Goal: Task Accomplishment & Management: Manage account settings

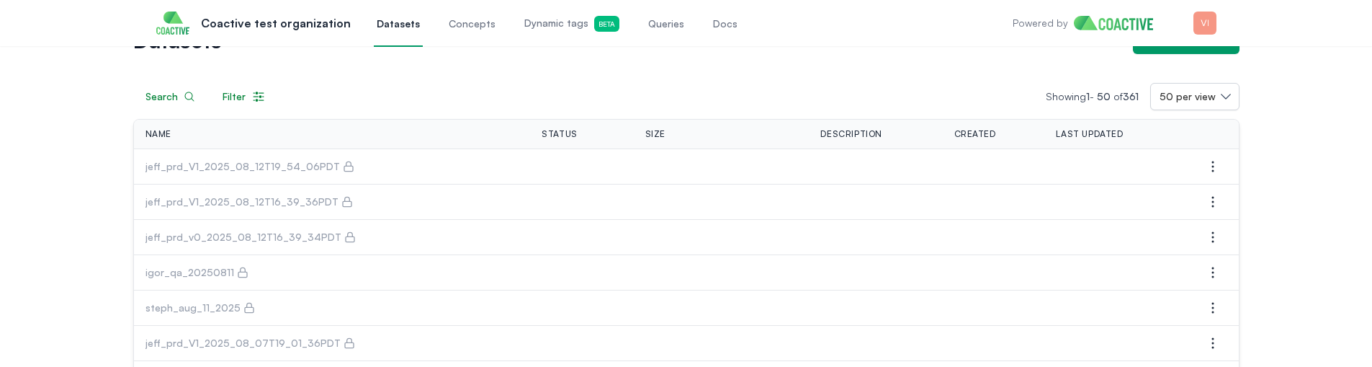
scroll to position [60, 0]
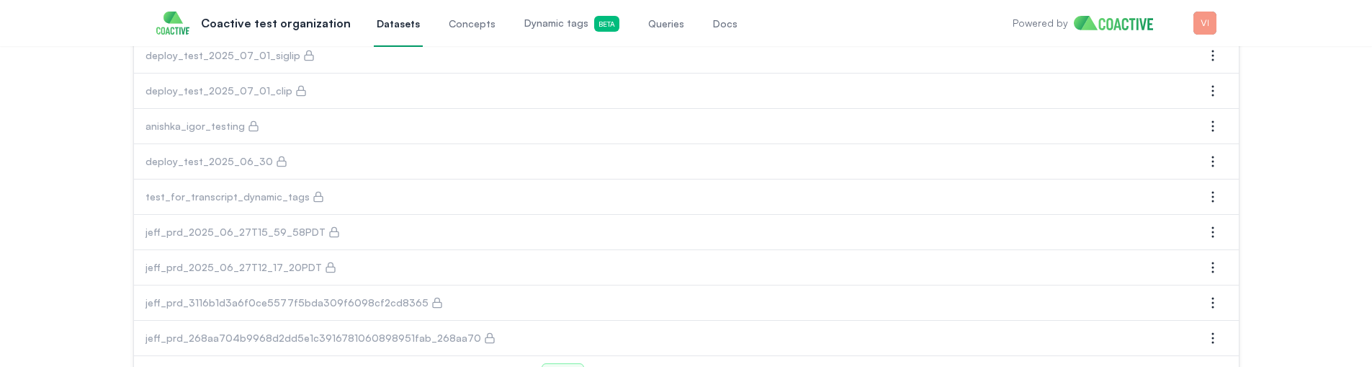
scroll to position [1655, 0]
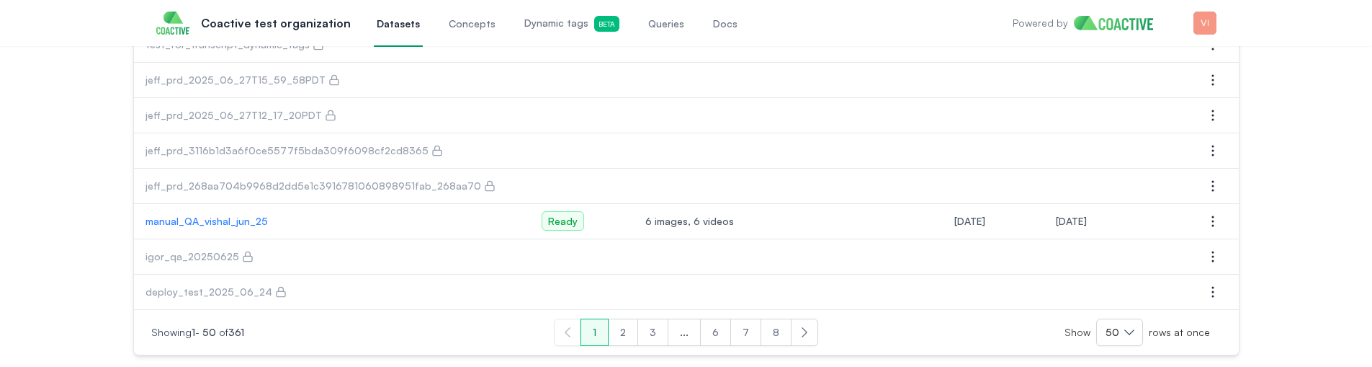
click at [218, 220] on p "manual_QA_vishal_jun_25" at bounding box center [332, 221] width 374 height 14
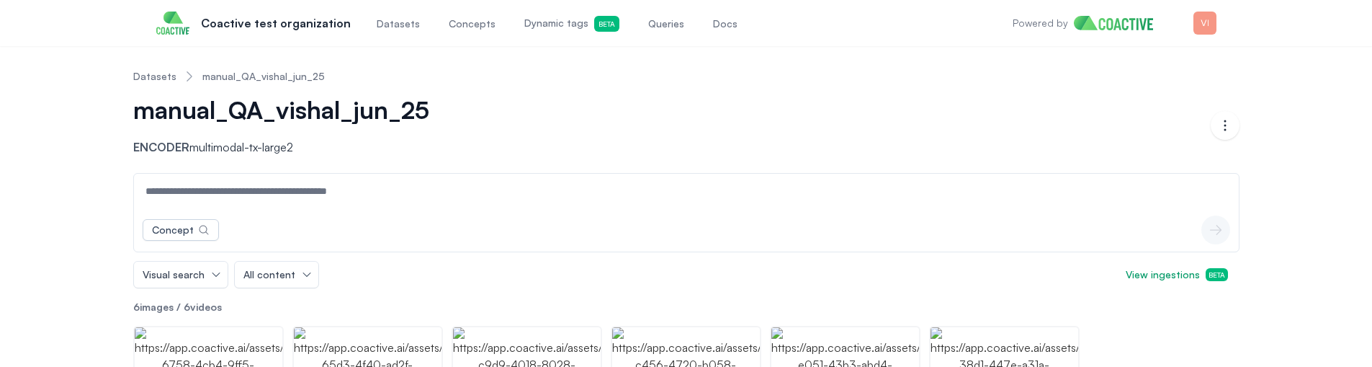
click at [152, 74] on link "Datasets" at bounding box center [154, 76] width 43 height 14
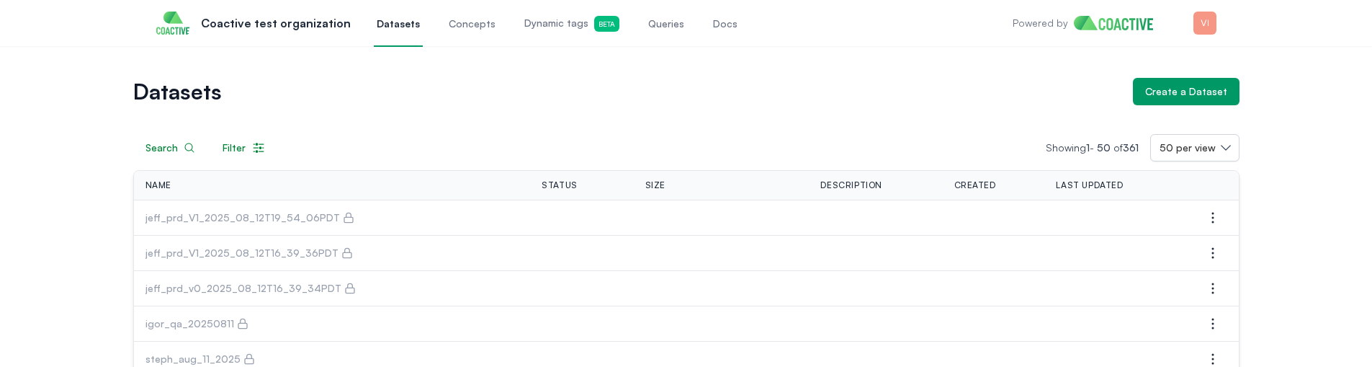
click at [377, 233] on td "jeff_prd_V1_2025_08_12T19_54_06PDT" at bounding box center [332, 217] width 397 height 35
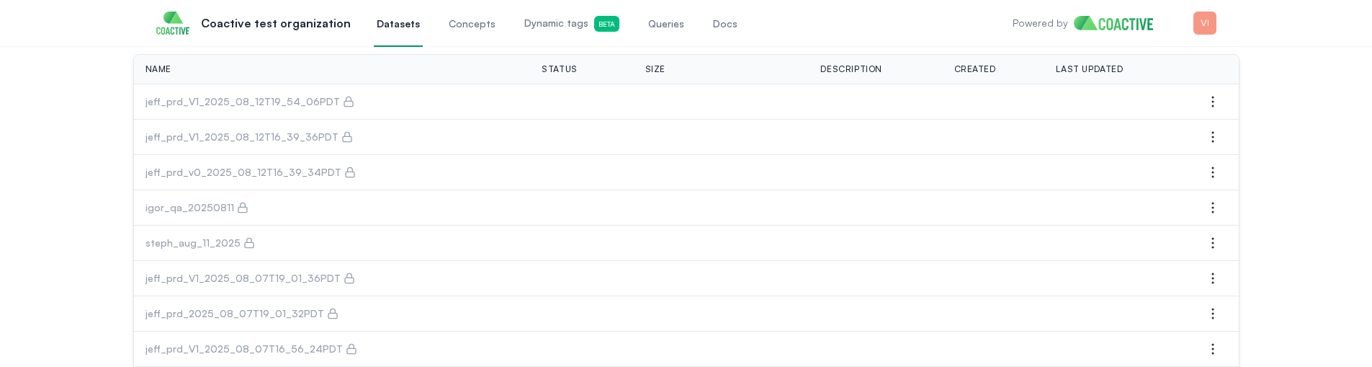
scroll to position [117, 0]
click at [1213, 206] on icon "button" at bounding box center [1212, 207] width 1 height 10
click at [1142, 237] on span "Manage permissions" at bounding box center [1120, 235] width 96 height 14
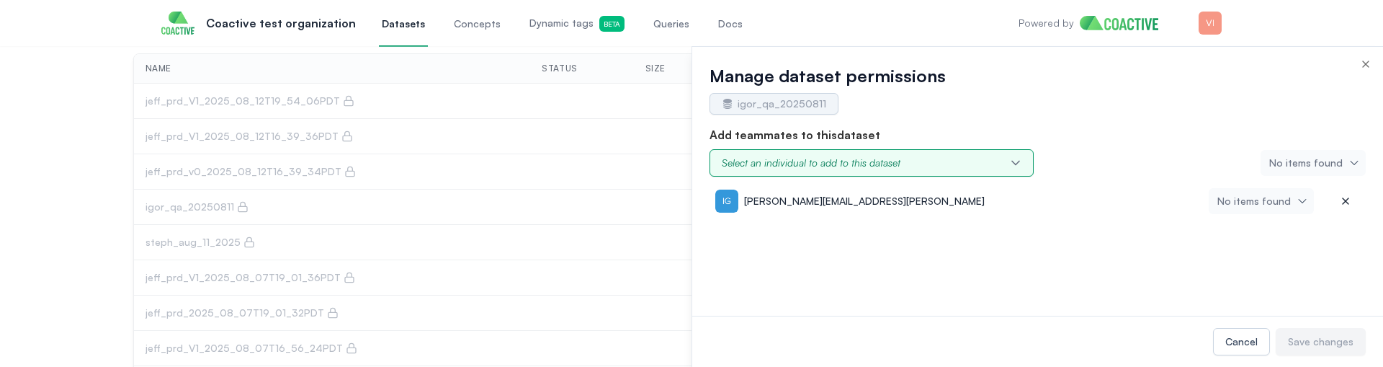
click at [800, 165] on div "Select an individual to add to this dataset" at bounding box center [811, 163] width 179 height 14
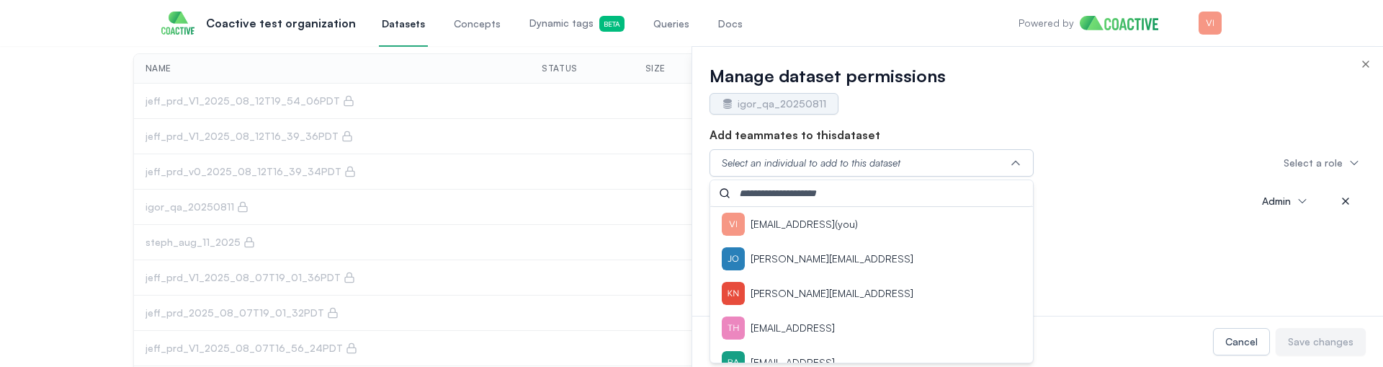
click at [786, 221] on p "vishal@coactive.ai (you)" at bounding box center [803, 224] width 107 height 14
click at [1306, 351] on button "Save changes" at bounding box center [1320, 341] width 90 height 27
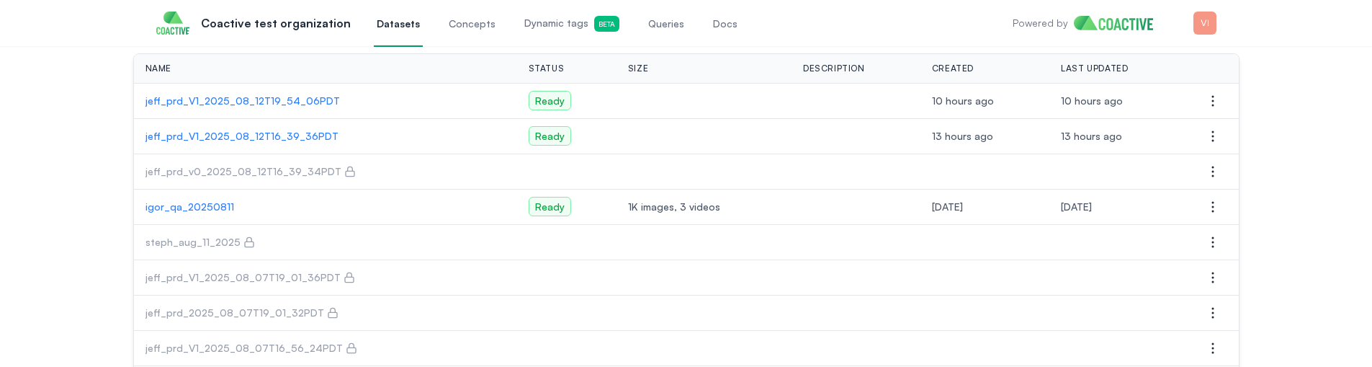
click at [271, 103] on p "jeff_prd_V1_2025_08_12T19_54_06PDT" at bounding box center [325, 101] width 360 height 14
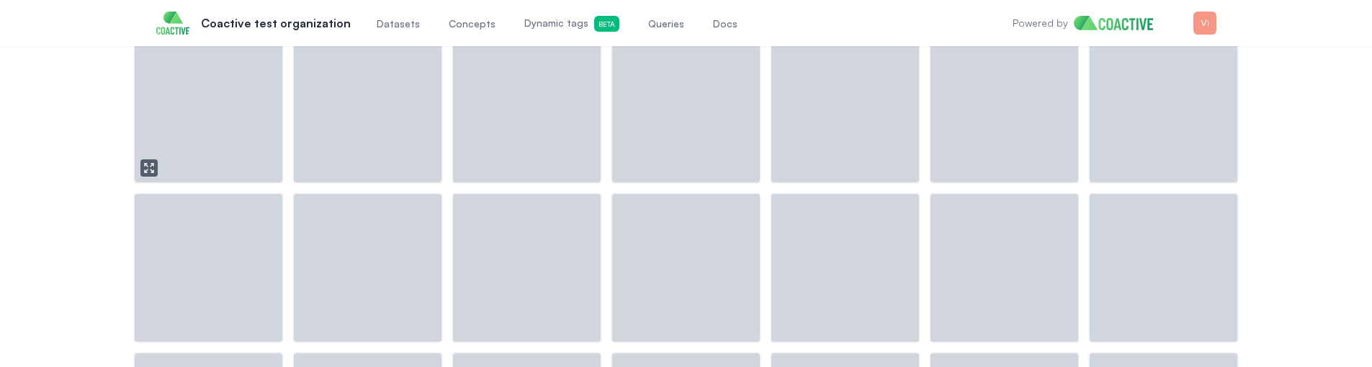
scroll to position [54, 0]
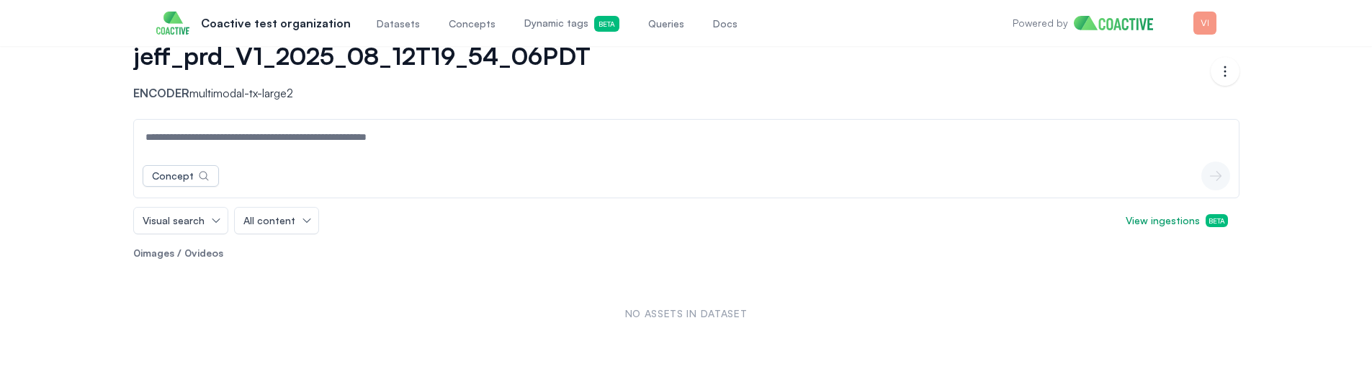
click at [406, 55] on span "jeff_prd_V1_2025_08_12T19_54_06PDT" at bounding box center [361, 55] width 457 height 29
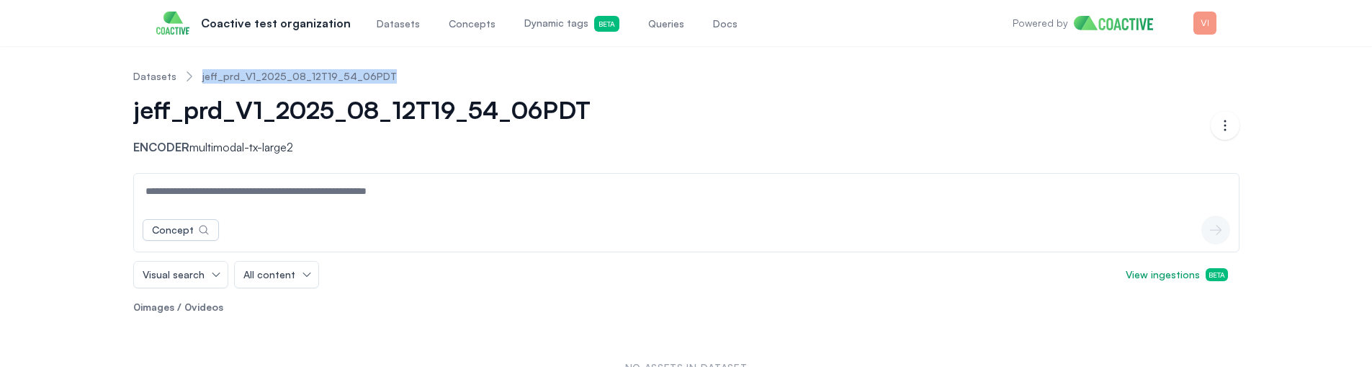
copy link "jeff_prd_V1_2025_08_12T19_54_06PDT"
drag, startPoint x: 387, startPoint y: 79, endPoint x: 198, endPoint y: 80, distance: 189.4
click at [198, 80] on nav "Datasets jeff_prd_V1_2025_08_12T19_54_06PDT" at bounding box center [686, 76] width 1106 height 37
